Goal: Complete application form

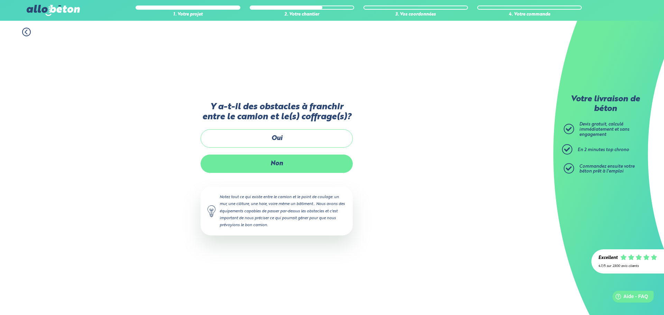
click at [309, 166] on label "Non" at bounding box center [277, 164] width 152 height 18
click at [0, 0] on input "Non" at bounding box center [0, 0] width 0 height 0
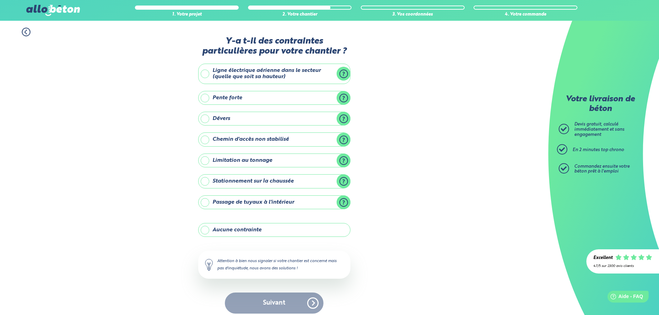
click at [347, 183] on label "Stationnement sur la chaussée" at bounding box center [274, 181] width 152 height 14
click at [0, 0] on input "Stationnement sur la chaussée" at bounding box center [0, 0] width 0 height 0
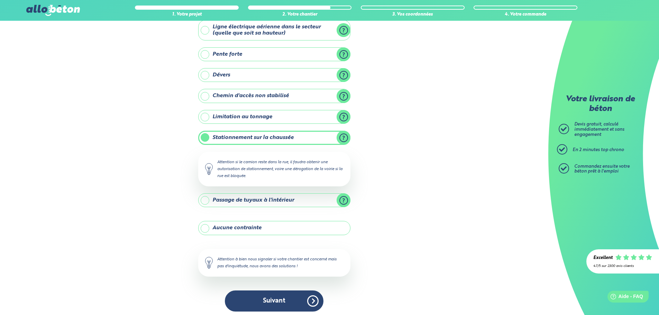
scroll to position [47, 0]
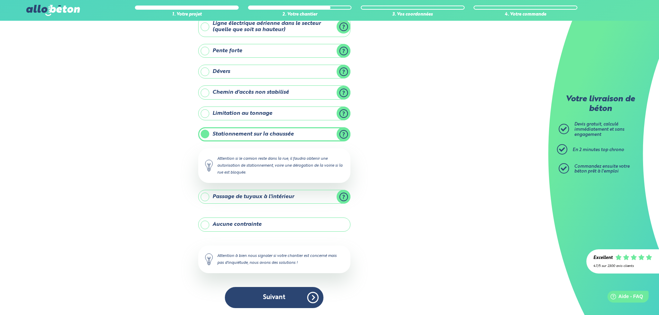
click at [303, 196] on label "Passage de tuyaux à l'intérieur" at bounding box center [274, 197] width 152 height 14
click at [0, 0] on input "Passage de tuyaux à l'intérieur" at bounding box center [0, 0] width 0 height 0
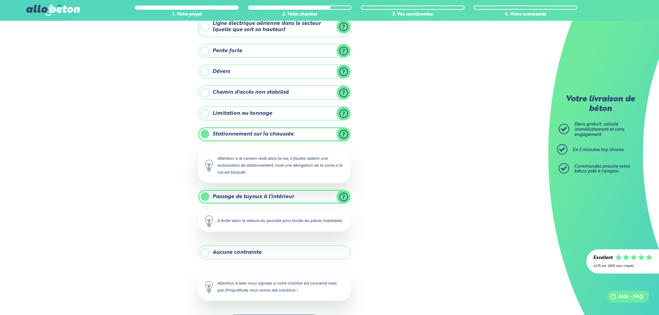
click at [303, 196] on label "Passage de tuyaux à l'intérieur" at bounding box center [274, 197] width 152 height 14
click at [0, 0] on input "Passage de tuyaux à l'intérieur" at bounding box center [0, 0] width 0 height 0
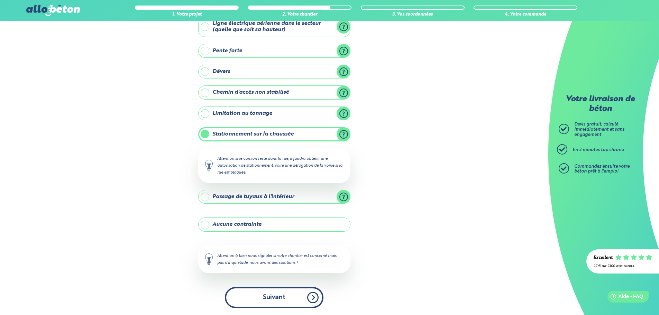
click at [302, 294] on button "Suivant" at bounding box center [274, 297] width 99 height 21
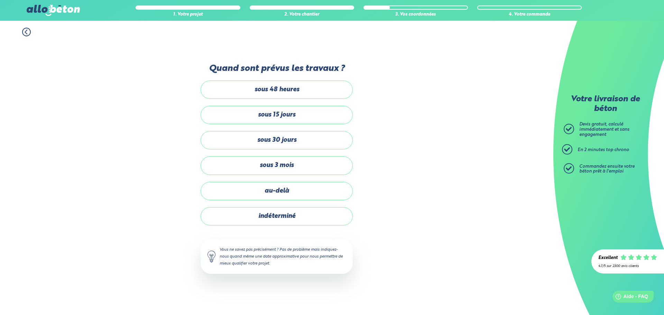
click at [291, 176] on div "sous 48 heures sous 15 jours sous 30 jours sous 3 mois au-delà indéterminé" at bounding box center [277, 153] width 152 height 145
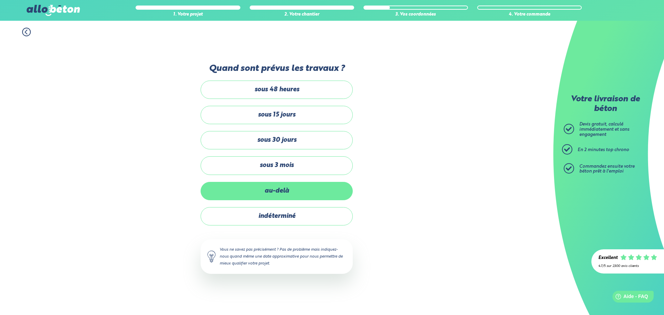
click at [292, 187] on label "au-delà" at bounding box center [277, 191] width 152 height 18
click at [0, 0] on input "au-delà" at bounding box center [0, 0] width 0 height 0
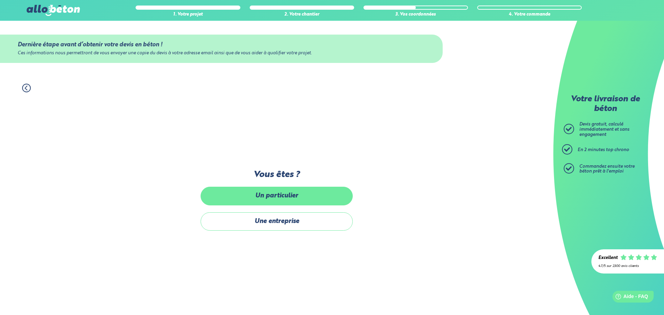
click at [317, 198] on label "Un particulier" at bounding box center [277, 196] width 152 height 18
click at [0, 0] on input "Un particulier" at bounding box center [0, 0] width 0 height 0
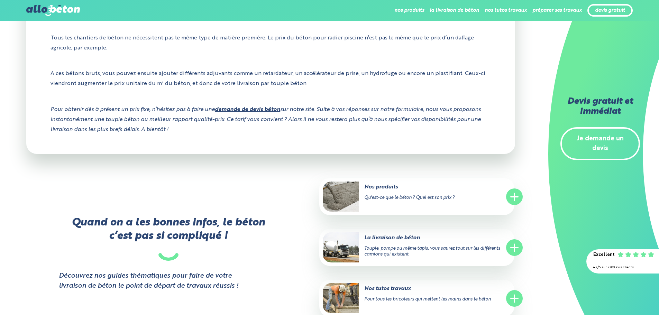
scroll to position [1233, 0]
